Goal: Task Accomplishment & Management: Use online tool/utility

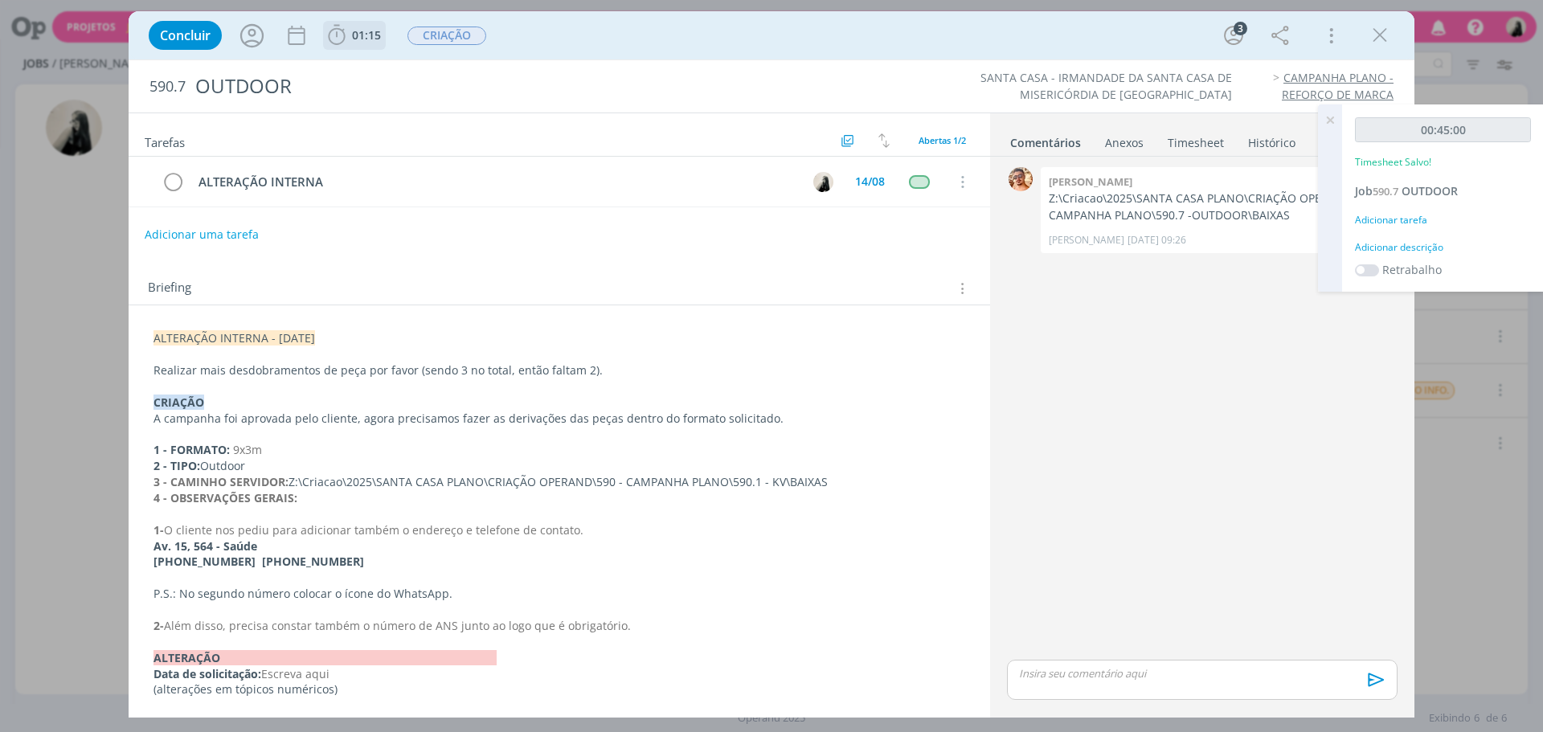
click at [346, 31] on icon "dialog" at bounding box center [337, 35] width 24 height 24
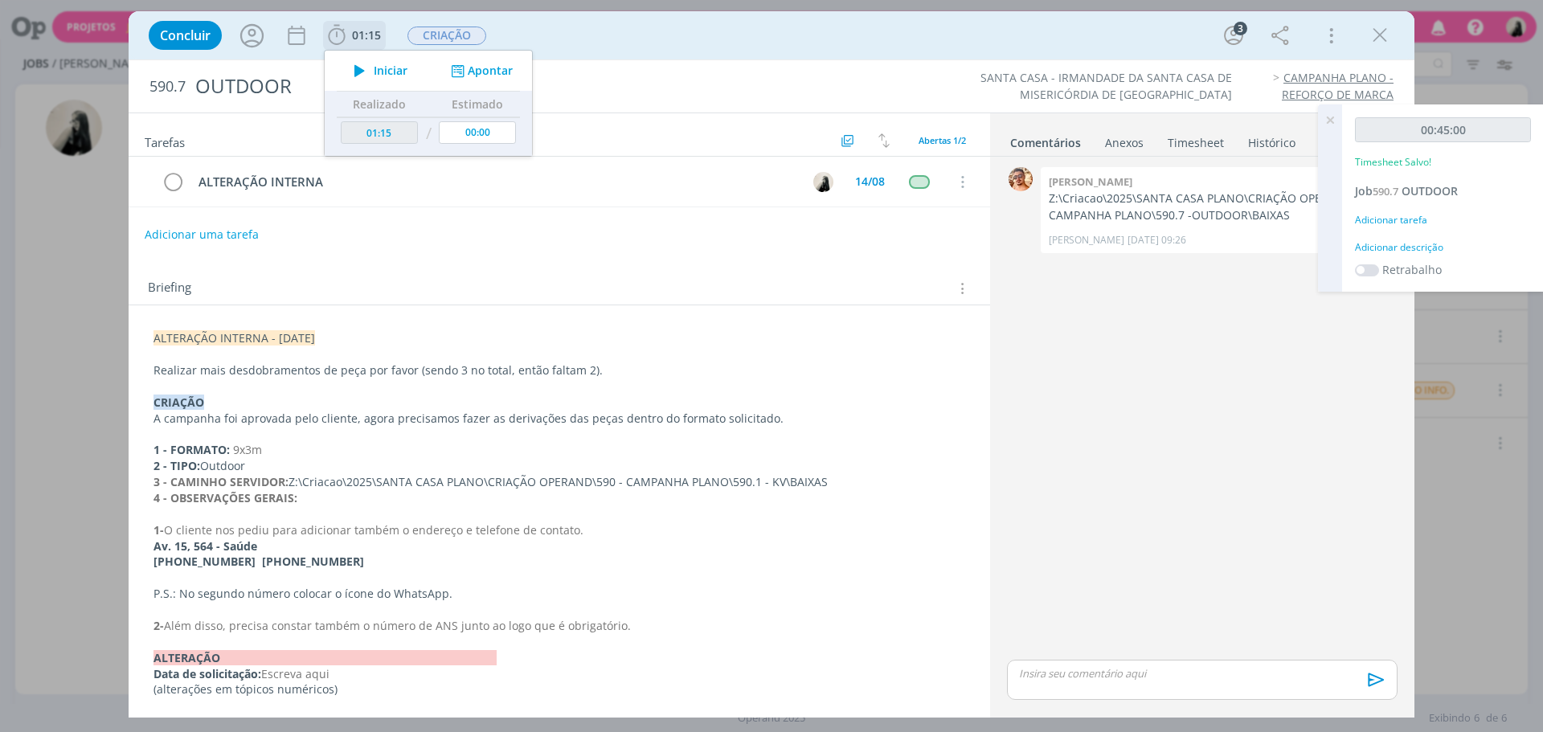
click at [354, 65] on icon "dialog" at bounding box center [360, 70] width 28 height 21
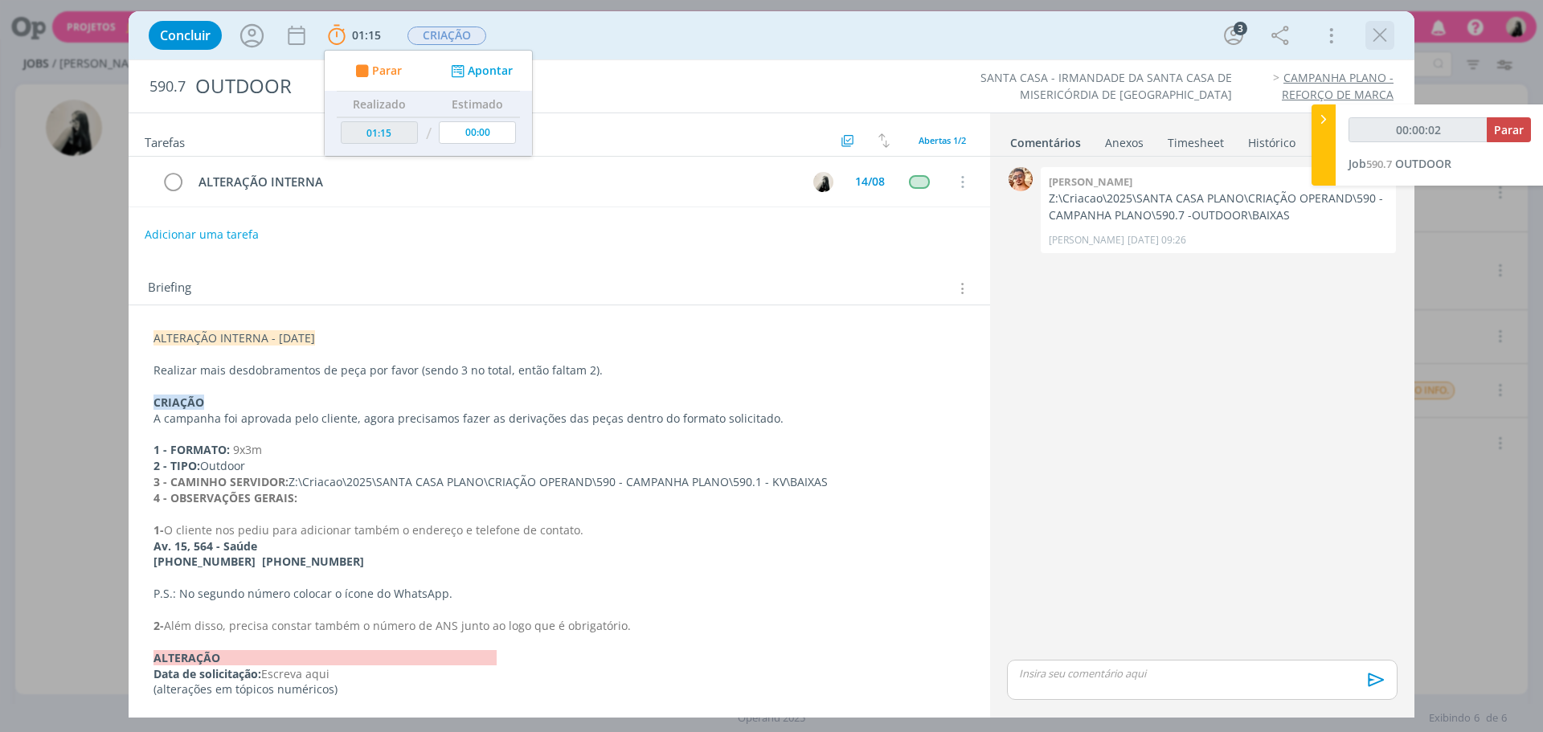
click at [1390, 35] on icon "dialog" at bounding box center [1380, 35] width 24 height 24
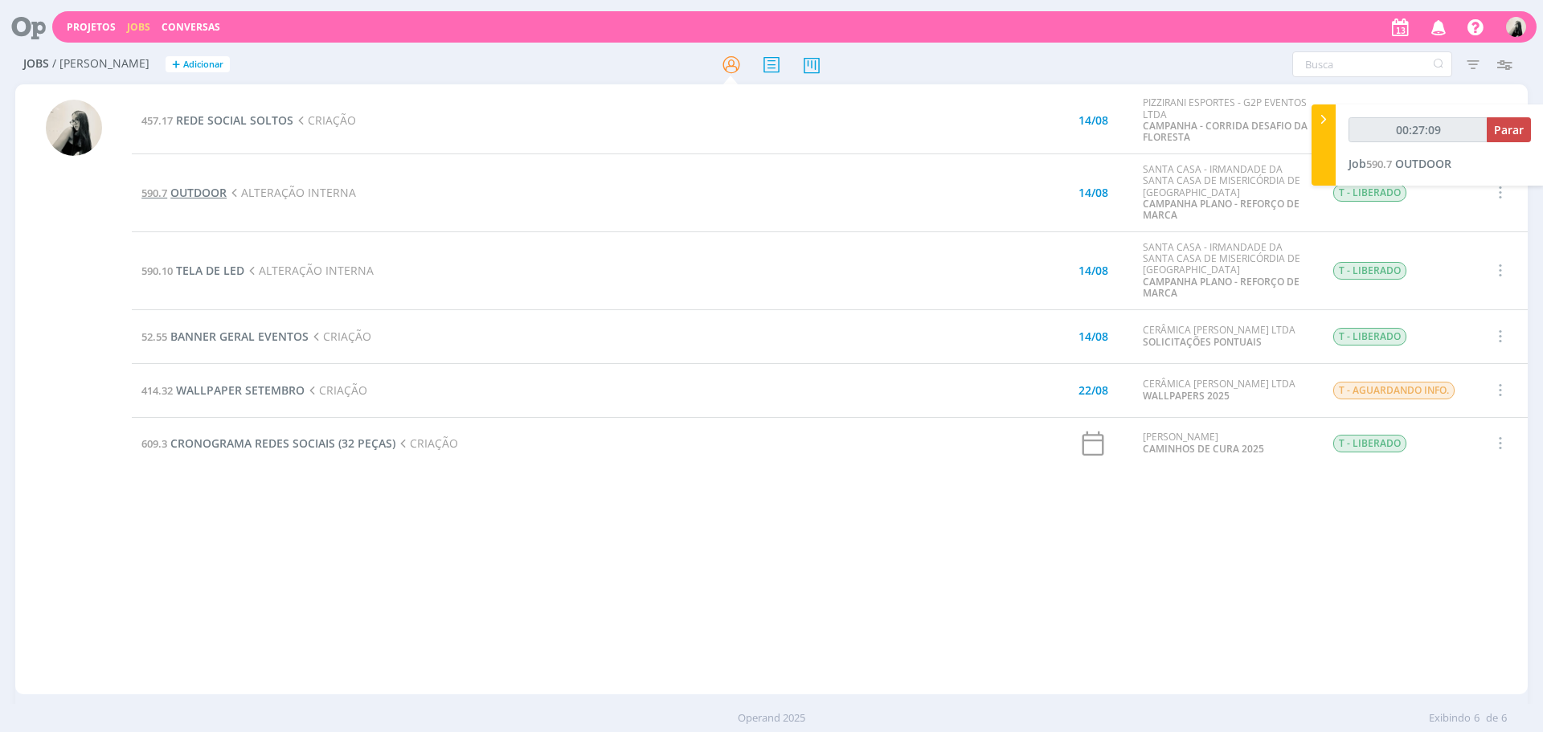
click at [204, 194] on span "OUTDOOR" at bounding box center [198, 192] width 56 height 15
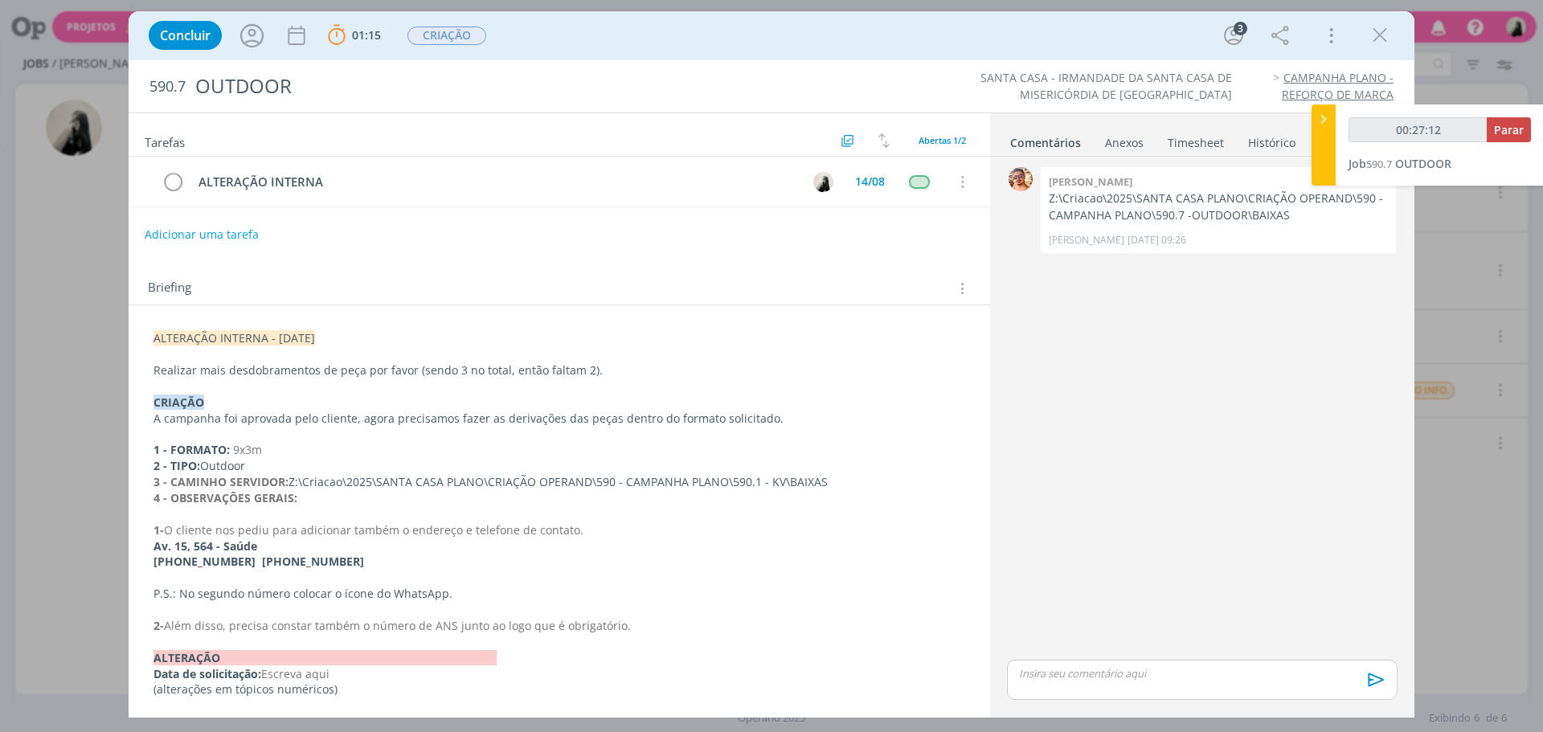
click at [1096, 675] on p "dialog" at bounding box center [1202, 673] width 365 height 14
type input "00:27:15"
click at [1378, 689] on icon "dialog" at bounding box center [1374, 686] width 24 height 24
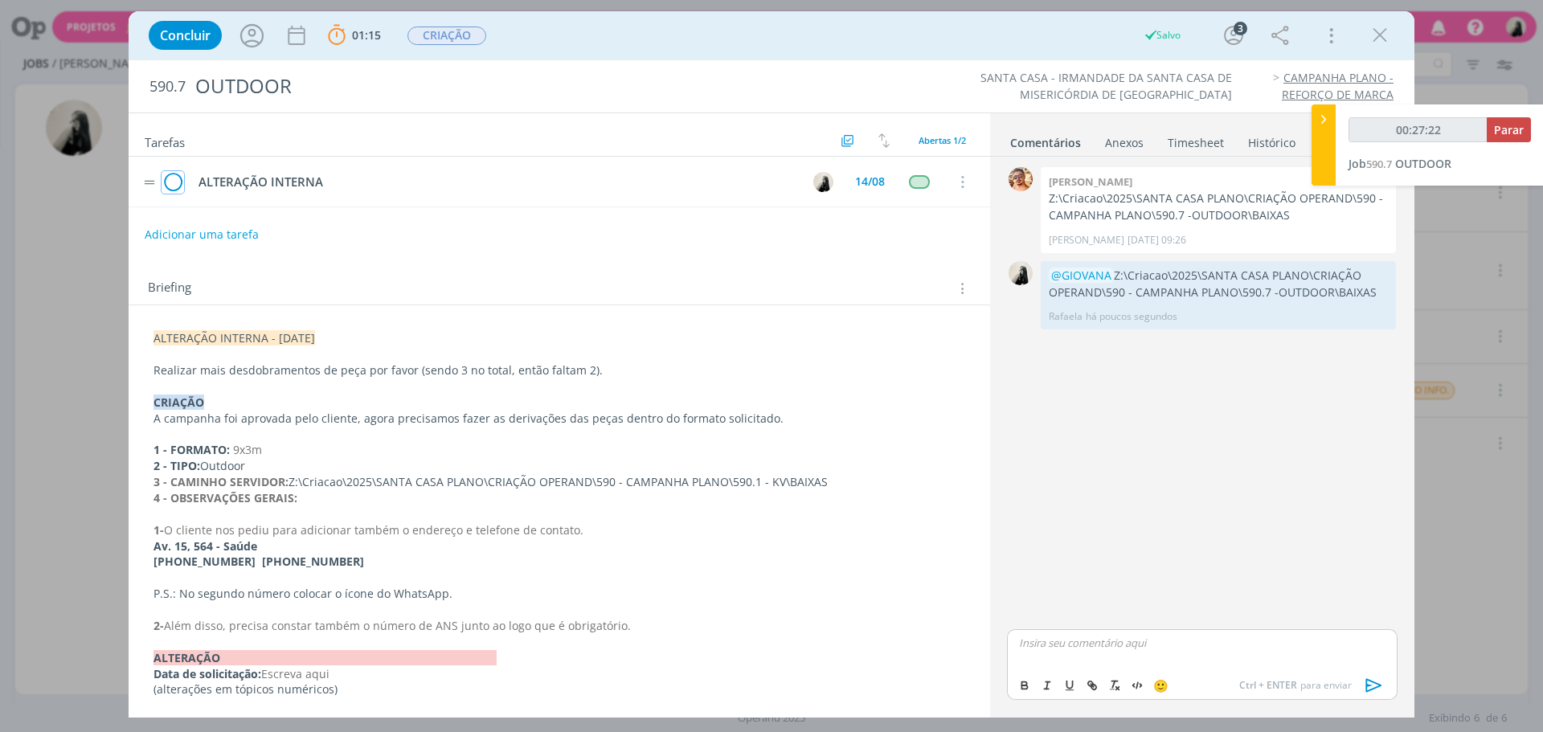
click at [173, 177] on icon "dialog" at bounding box center [173, 182] width 23 height 24
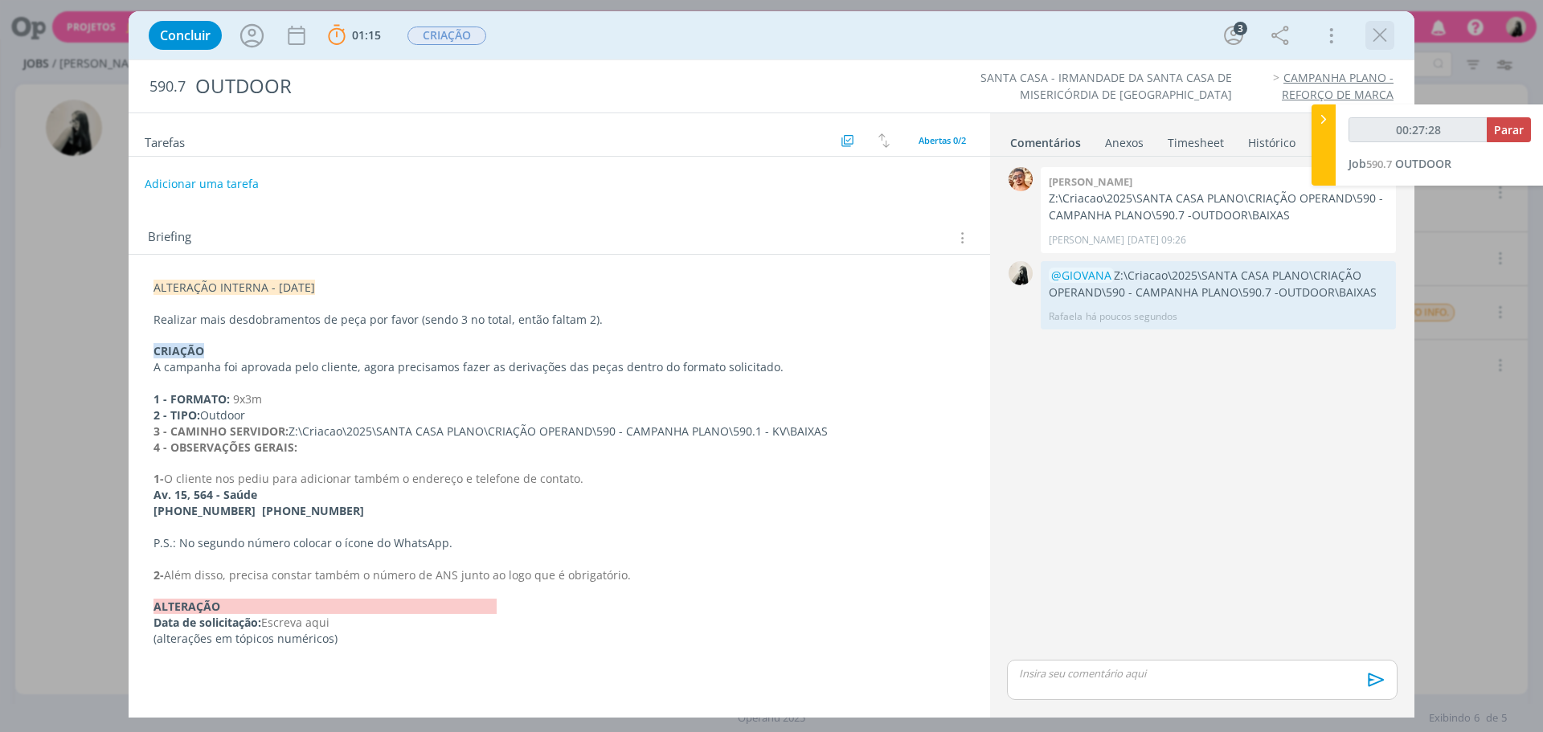
click at [1381, 35] on icon "dialog" at bounding box center [1380, 35] width 24 height 24
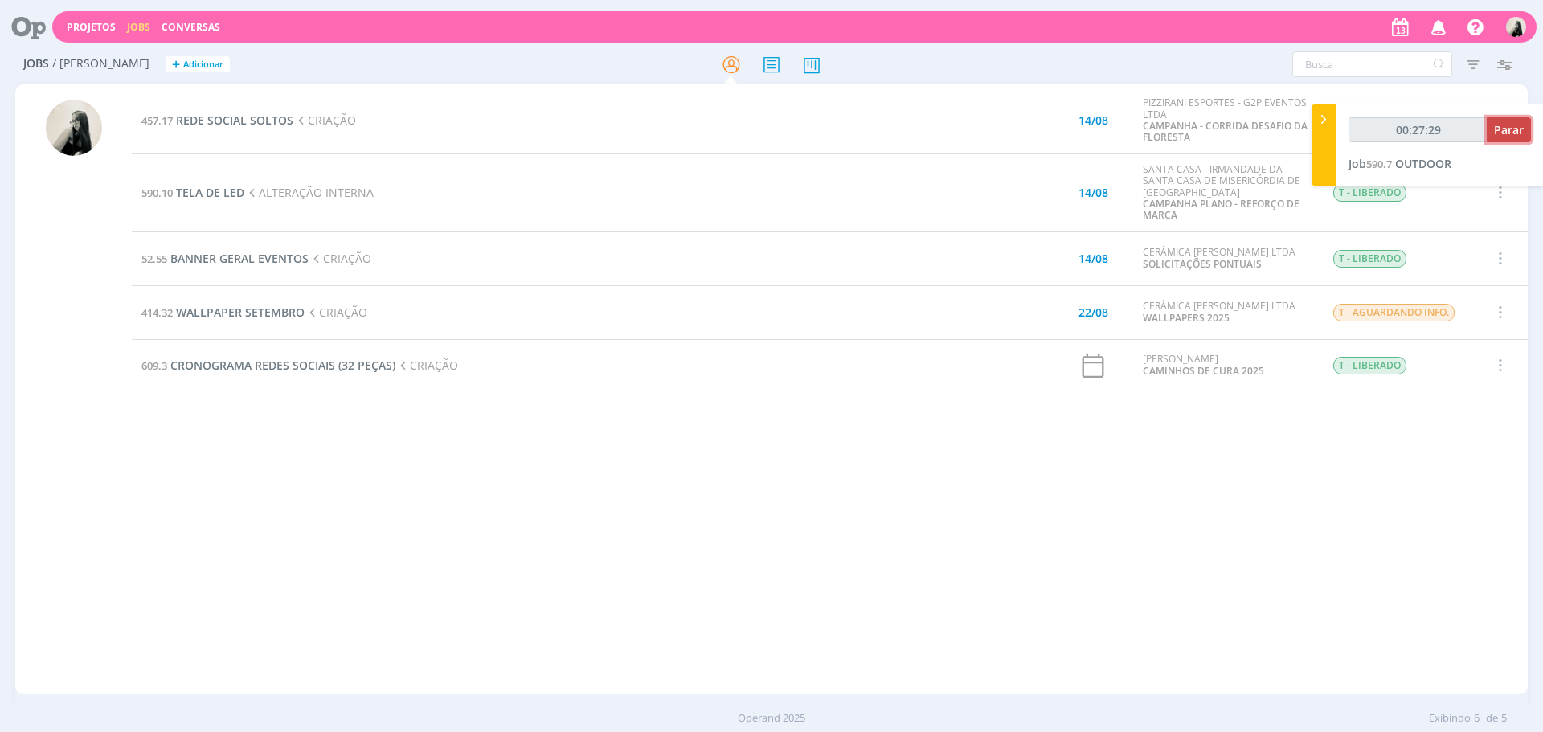
click at [1500, 129] on span "Parar" at bounding box center [1509, 129] width 30 height 15
type input "00:28:00"
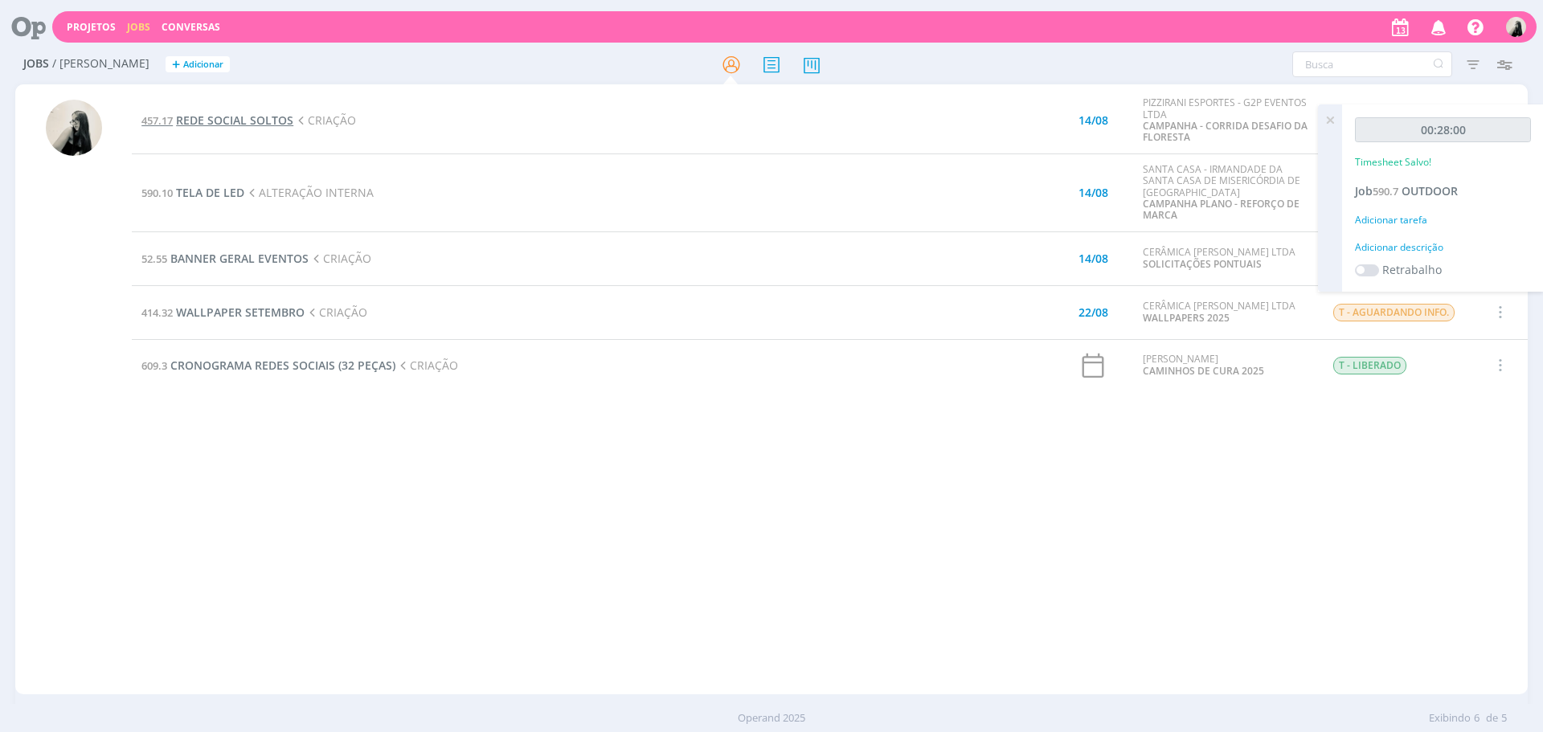
click at [266, 114] on span "REDE SOCIAL SOLTOS" at bounding box center [234, 120] width 117 height 15
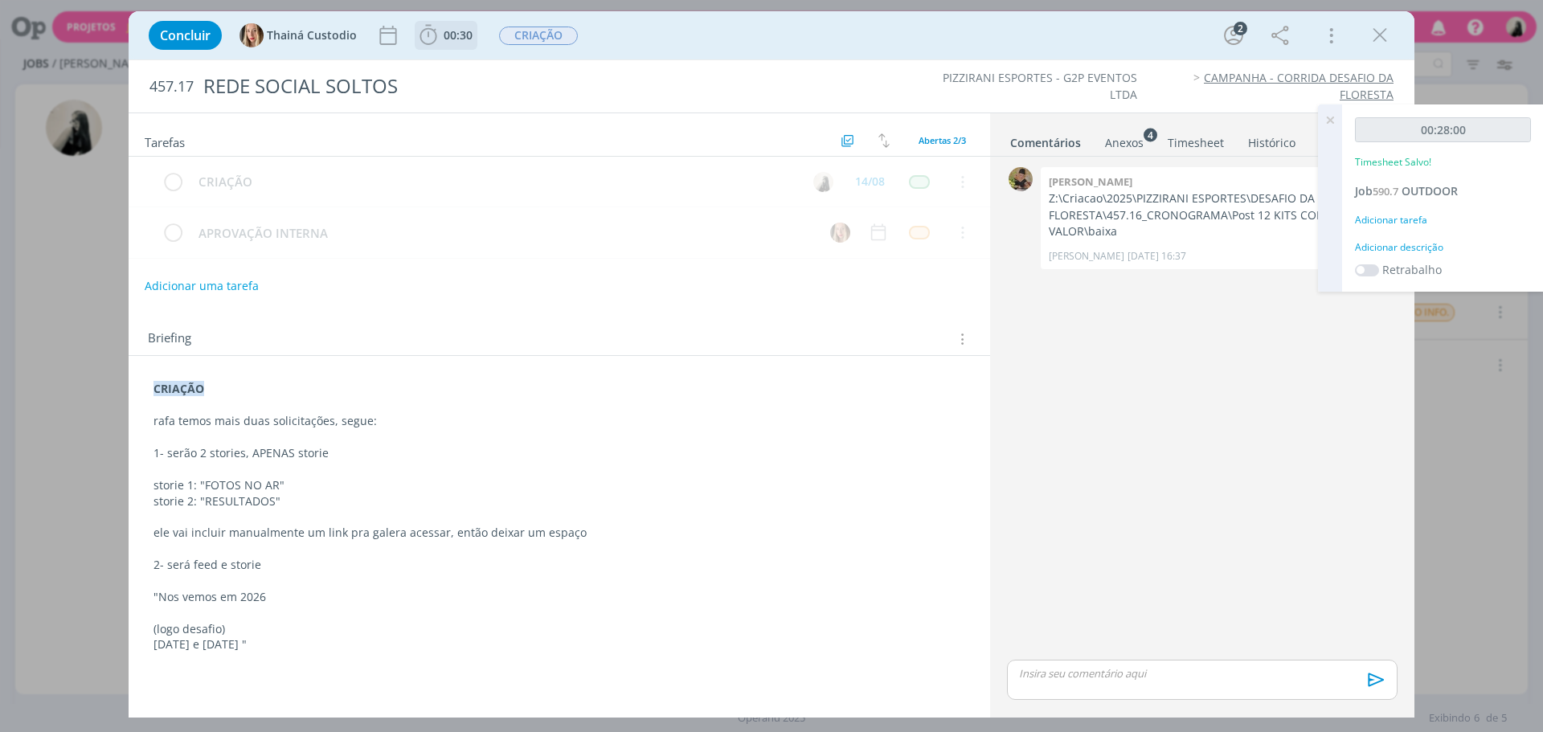
click at [447, 35] on span "00:30" at bounding box center [458, 34] width 29 height 15
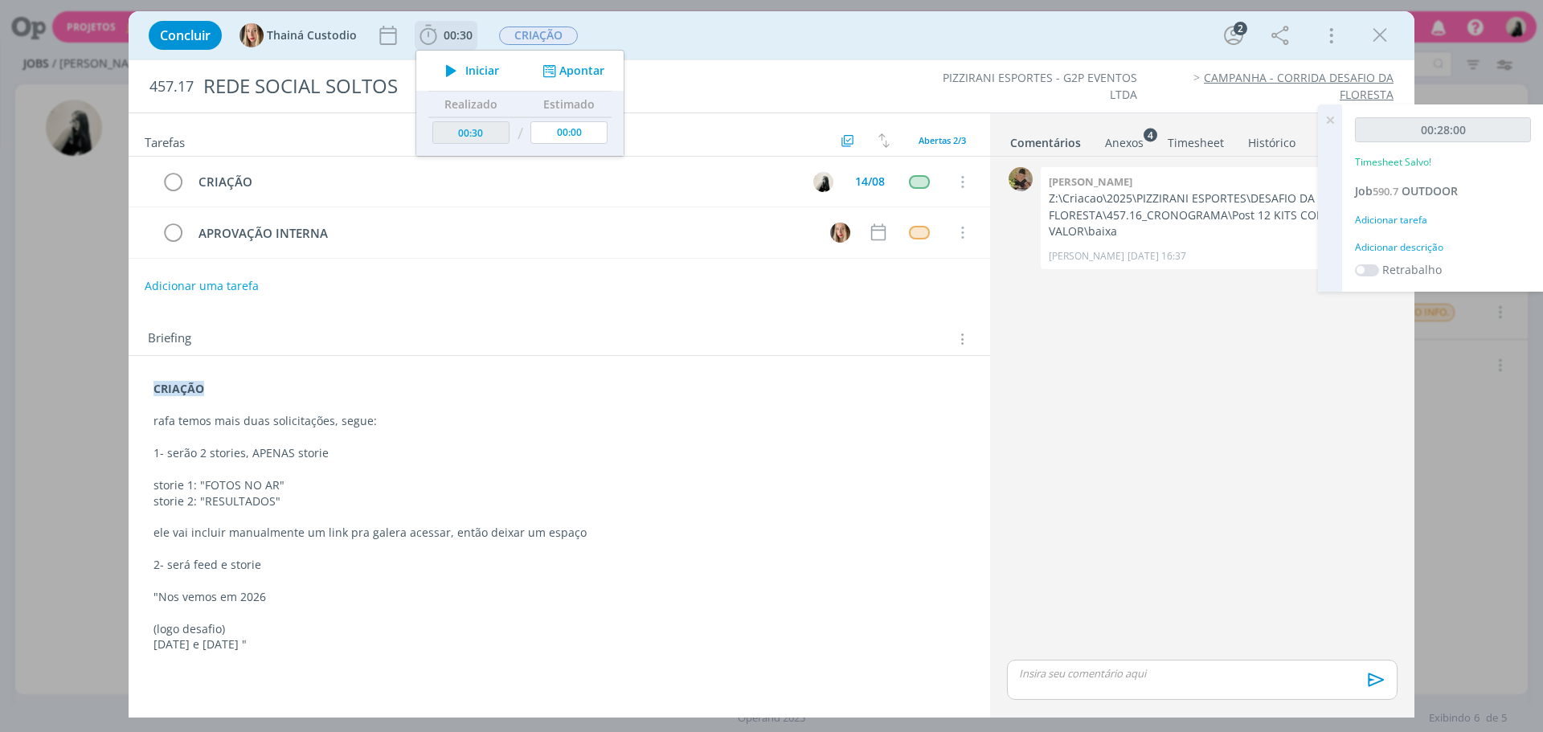
click at [450, 66] on icon "dialog" at bounding box center [451, 70] width 28 height 21
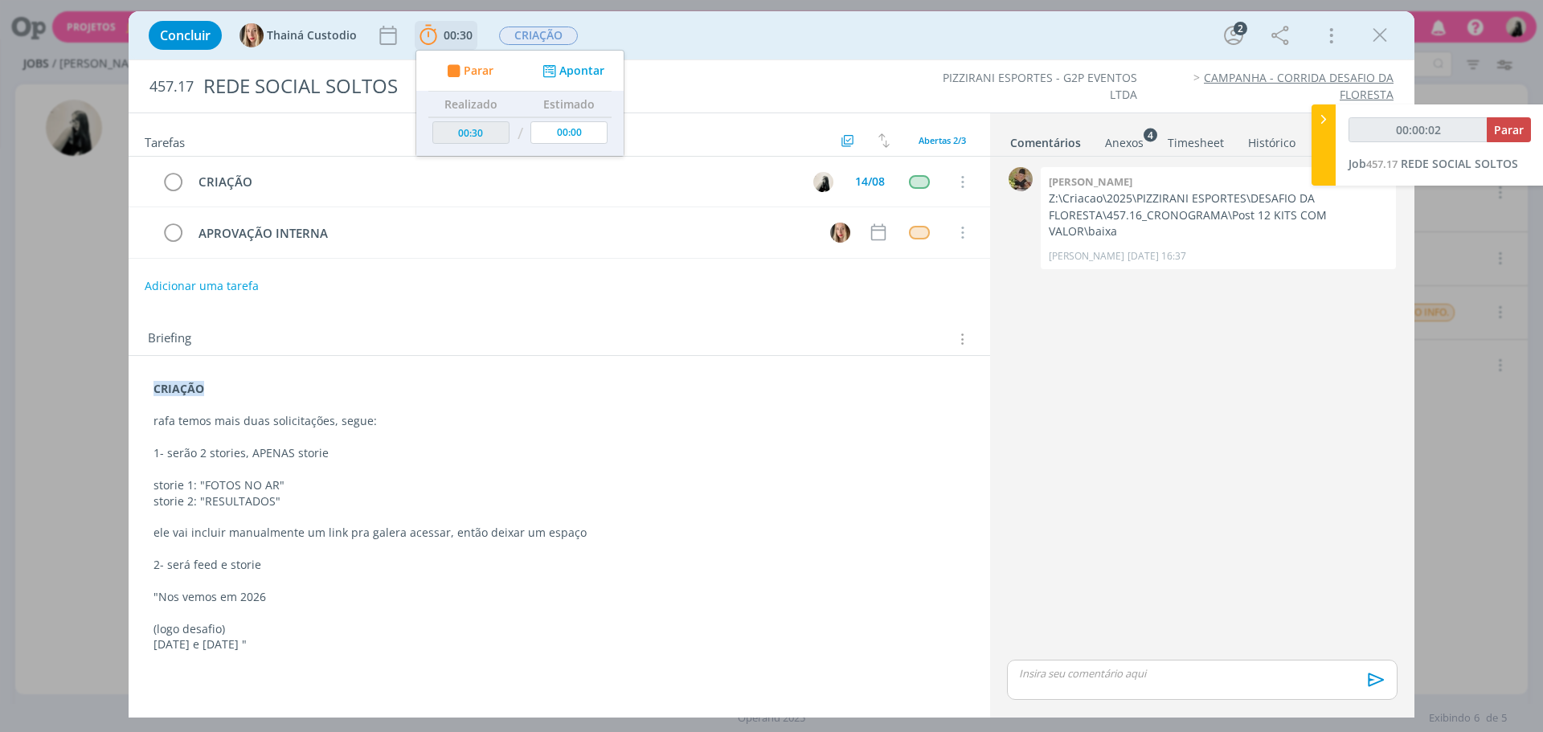
type input "00:00:03"
click at [450, 66] on icon "dialog" at bounding box center [453, 71] width 20 height 15
type input "00:31"
type input "00:01:00"
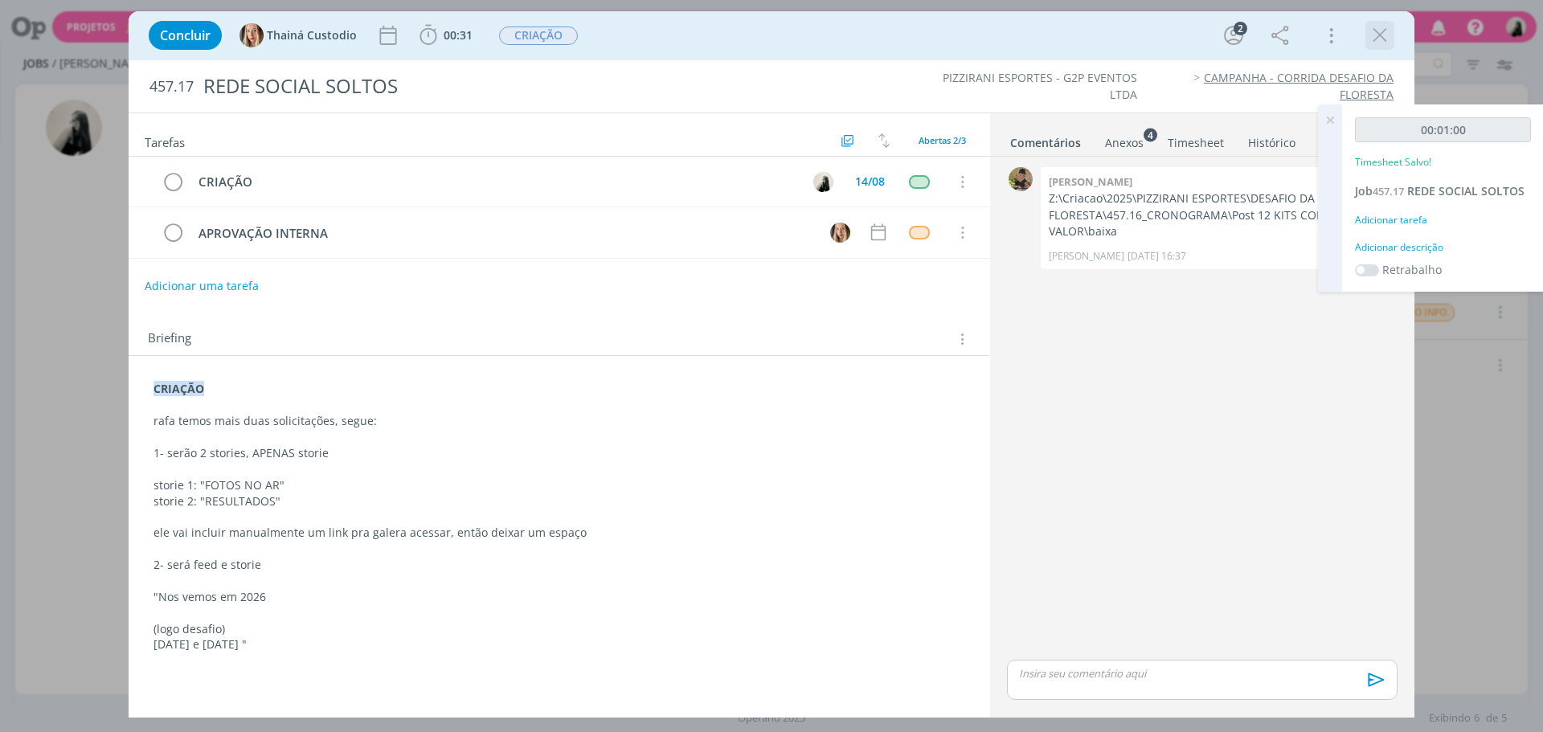
click at [1382, 34] on icon "dialog" at bounding box center [1380, 35] width 24 height 24
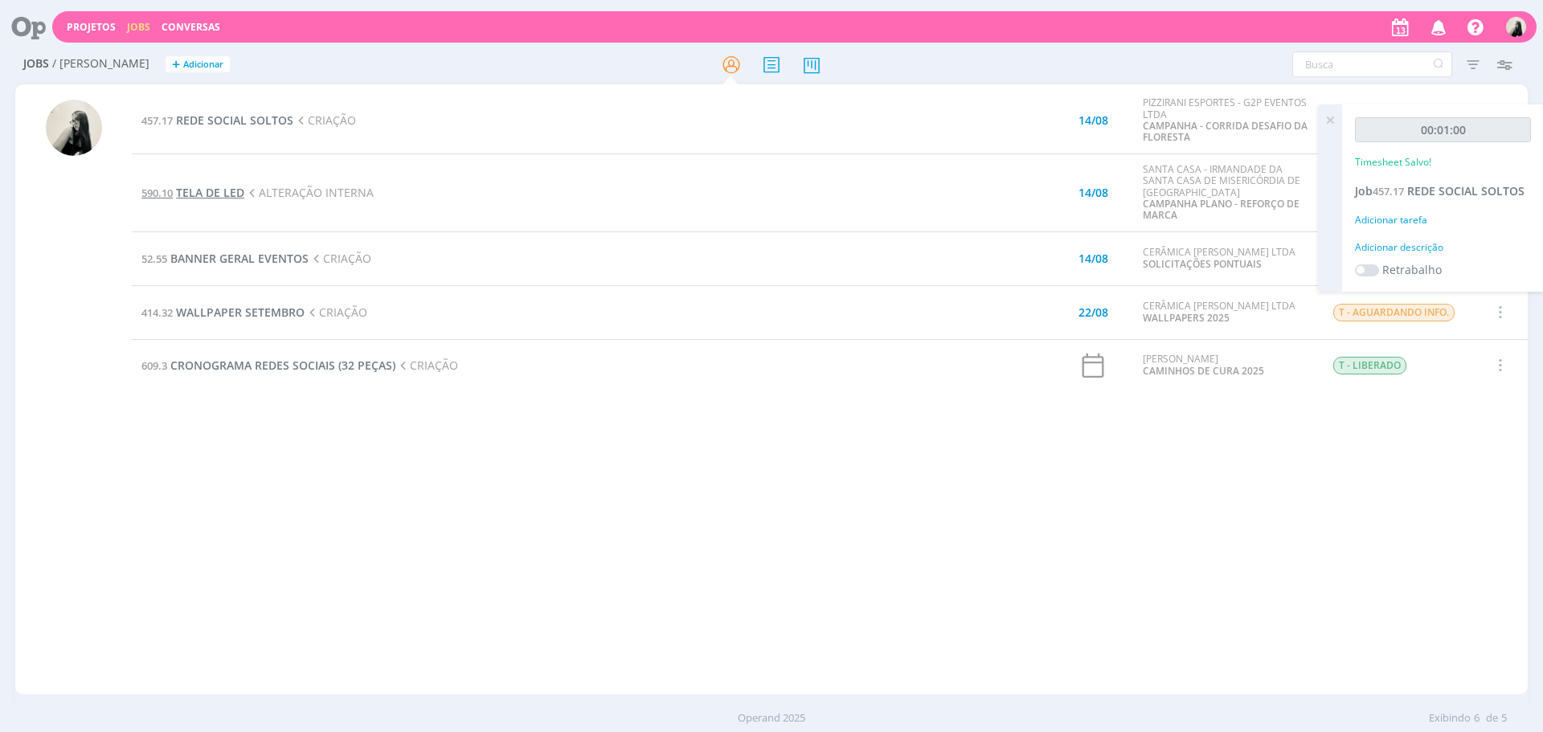
click at [203, 192] on span "TELA DE LED" at bounding box center [210, 192] width 68 height 15
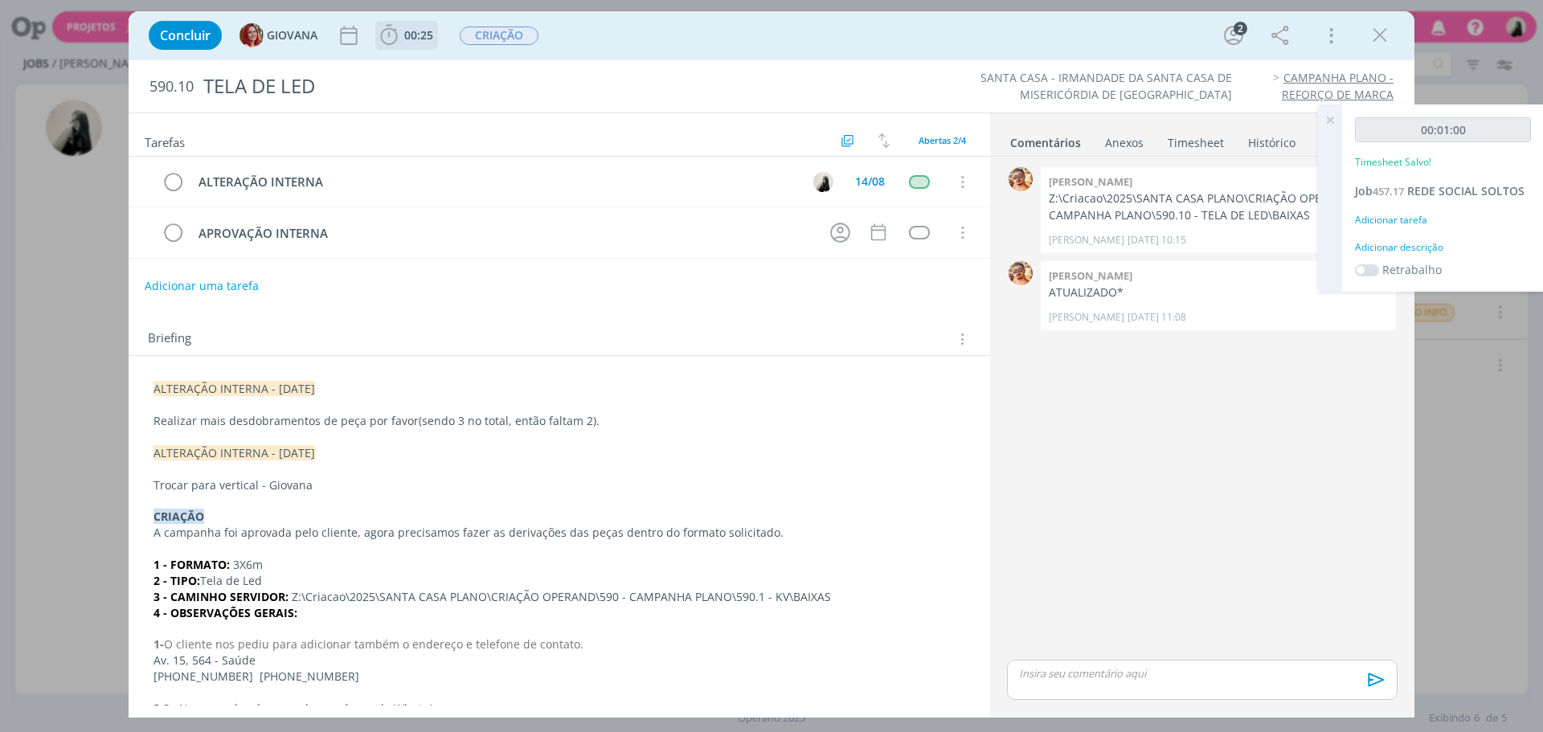
click at [394, 39] on icon "dialog" at bounding box center [389, 35] width 24 height 24
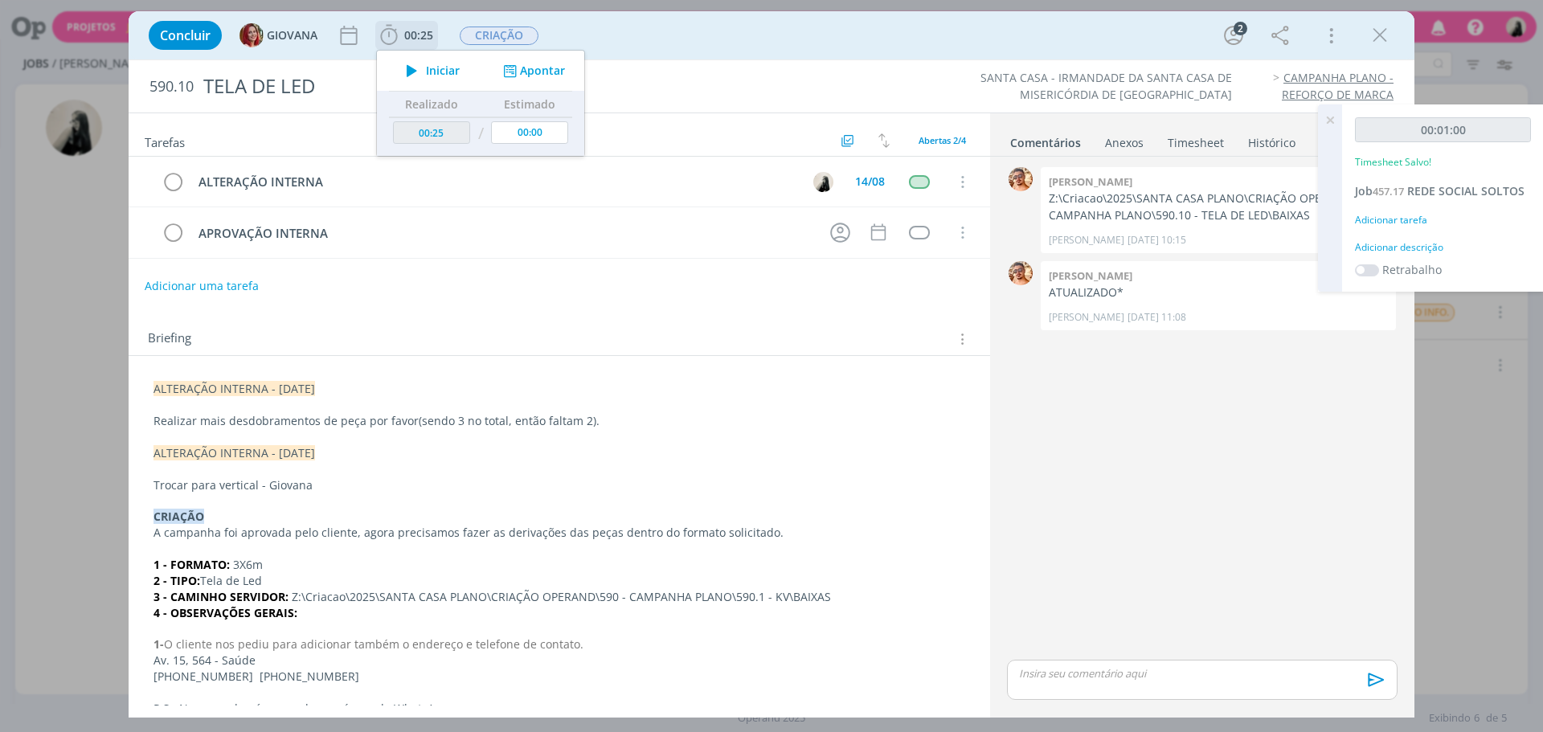
click at [410, 72] on icon "dialog" at bounding box center [412, 70] width 28 height 21
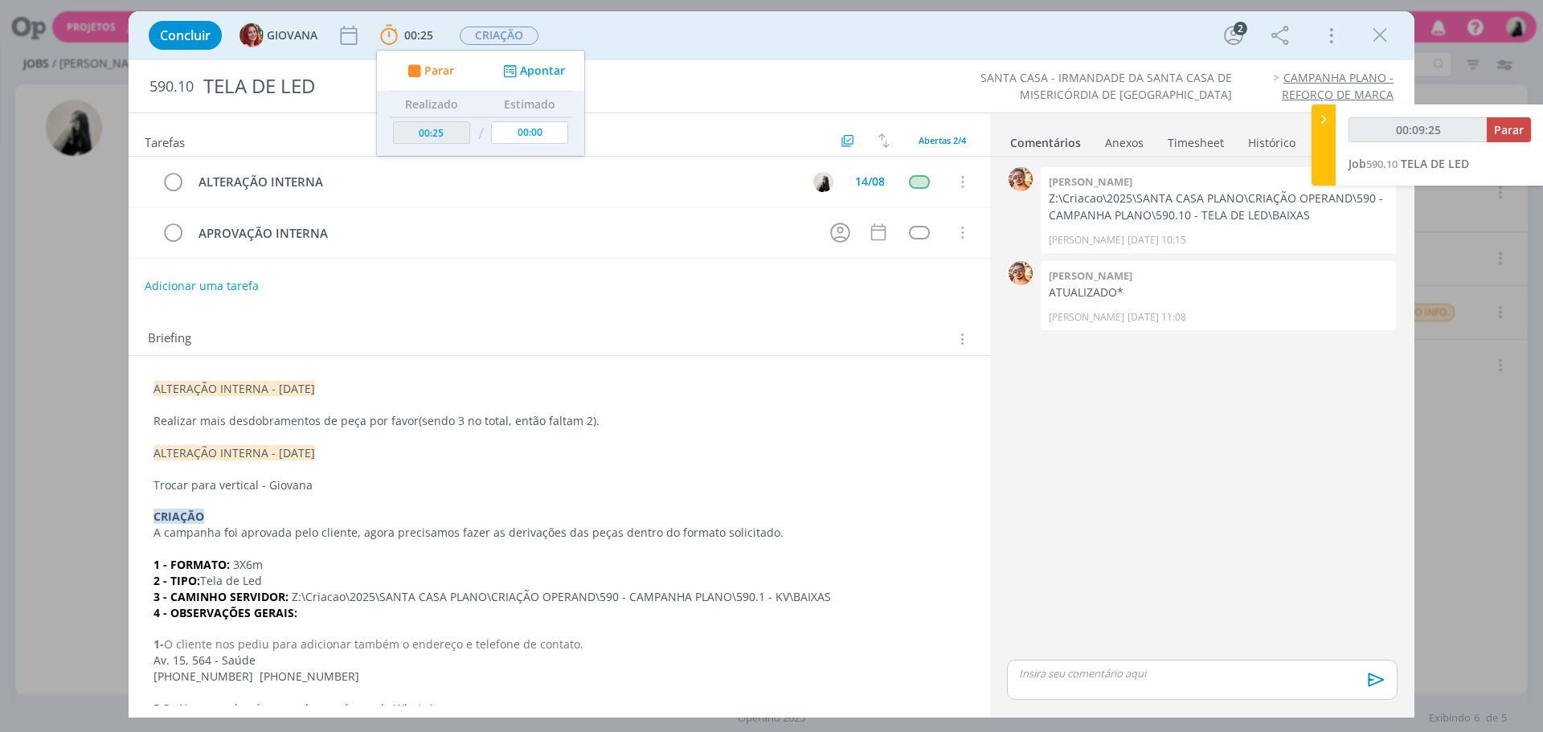
drag, startPoint x: 1391, startPoint y: 42, endPoint x: 1266, endPoint y: 140, distance: 159.2
click at [1391, 42] on button "dialog" at bounding box center [1380, 35] width 24 height 24
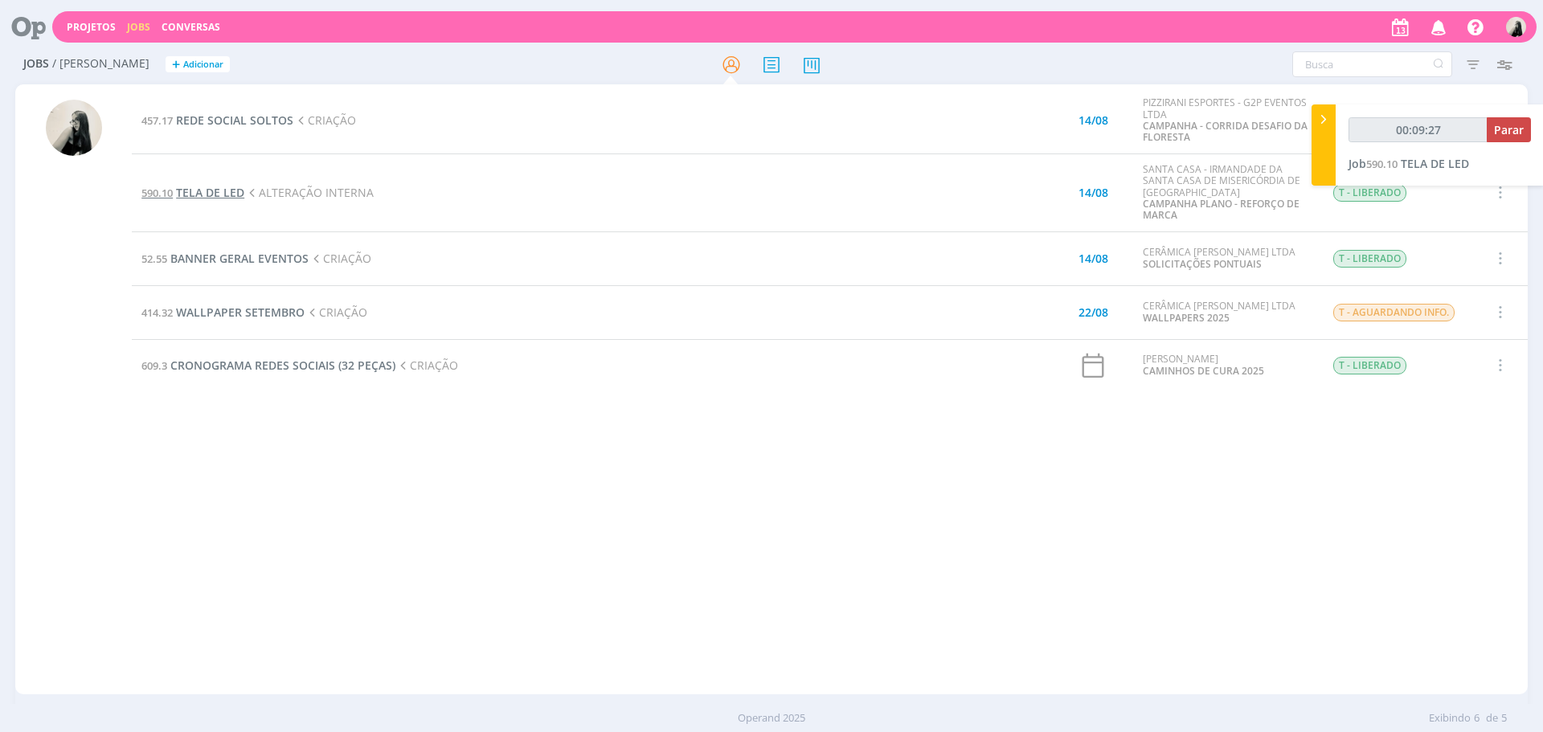
click at [209, 194] on span "TELA DE LED" at bounding box center [210, 192] width 68 height 15
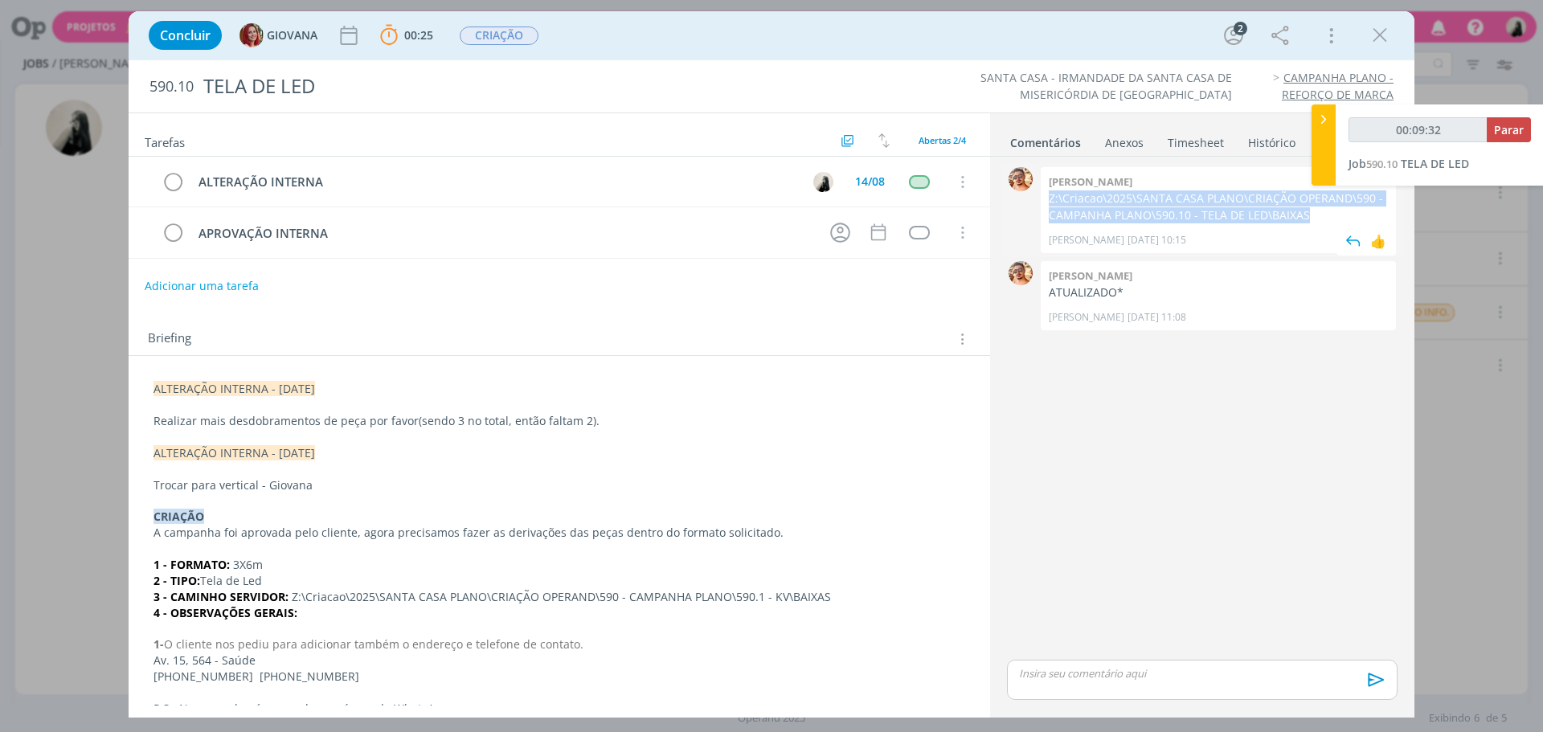
drag, startPoint x: 1049, startPoint y: 198, endPoint x: 1334, endPoint y: 215, distance: 285.0
click at [1334, 215] on div "[PERSON_NAME] Z:\Criacao\2025\SANTA CASA PLANO\CRIAÇÃO OPERAND\590 - CAMPANHA P…" at bounding box center [1218, 210] width 355 height 86
copy p "Z:\Criacao\2025\SANTA CASA PLANO\CRIAÇÃO OPERAND\590 - CAMPANHA PLANO\590.10 - …"
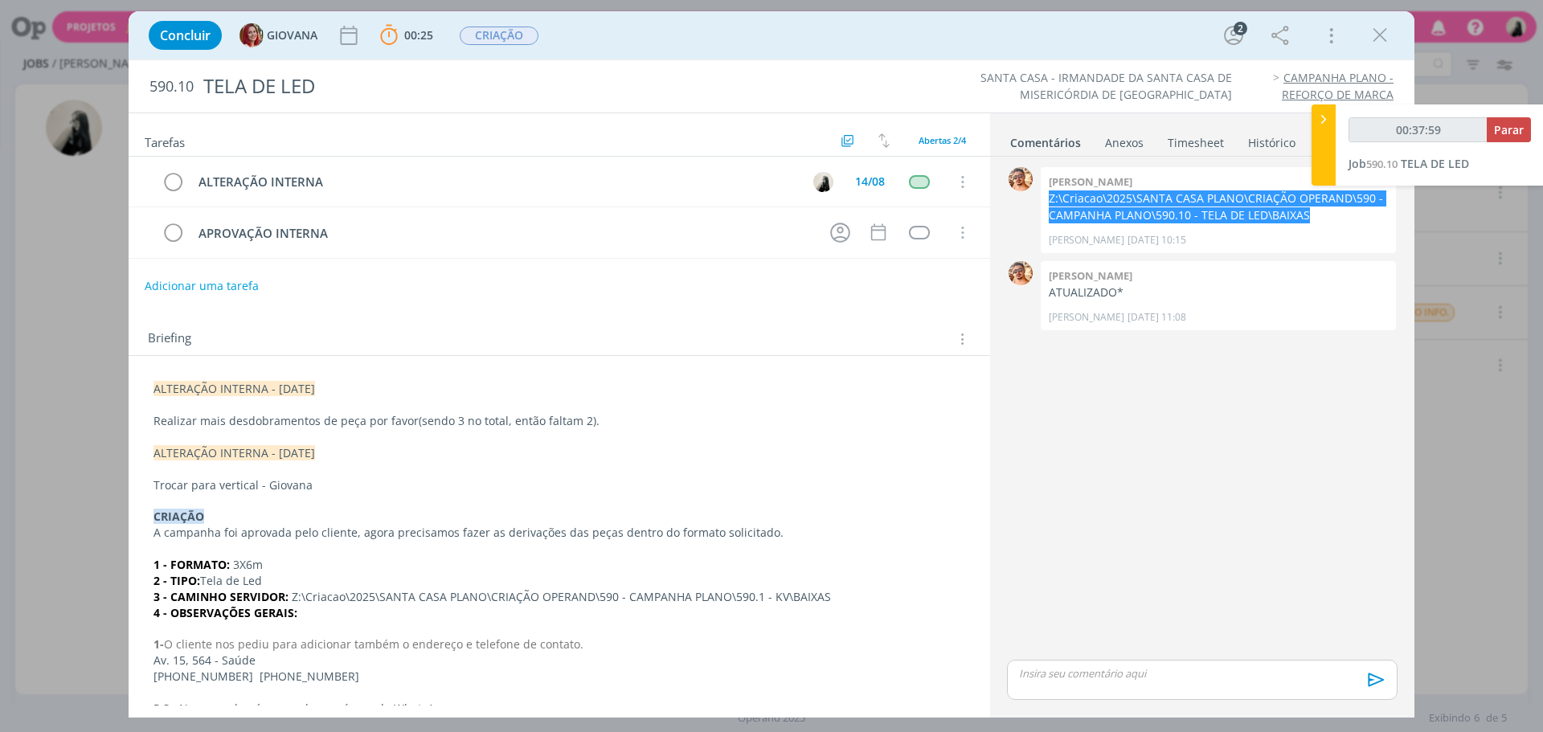
type input "00:38:59"
